Goal: Task Accomplishment & Management: Manage account settings

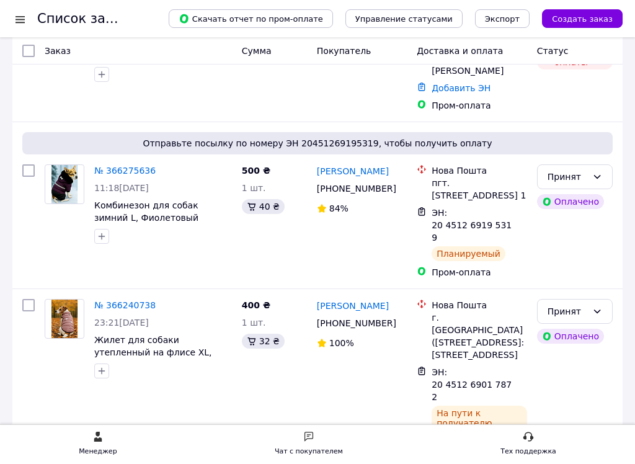
scroll to position [112, 0]
click at [339, 169] on link "[PERSON_NAME]" at bounding box center [353, 172] width 72 height 12
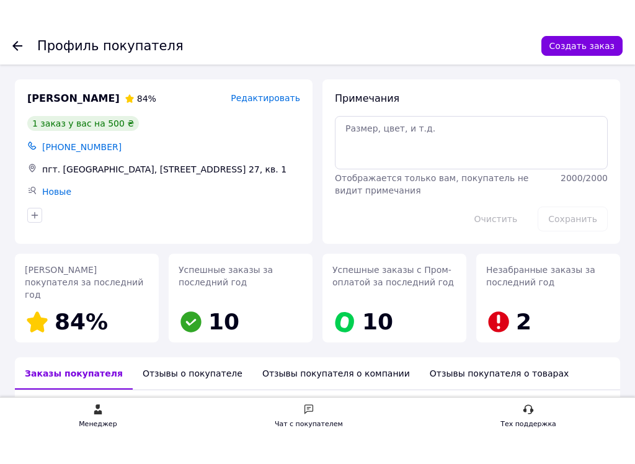
scroll to position [129, 0]
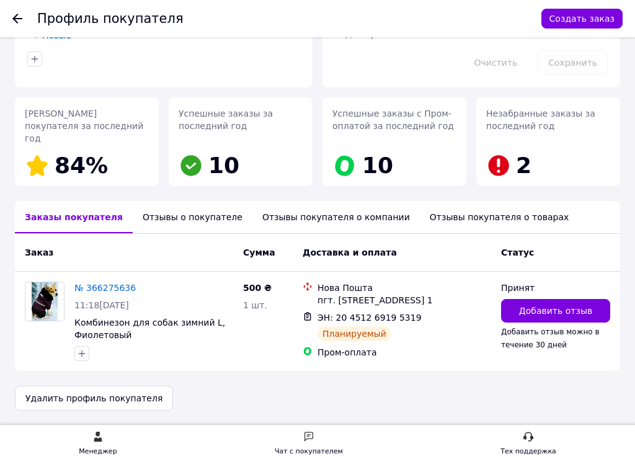
click at [16, 23] on icon at bounding box center [17, 19] width 10 height 10
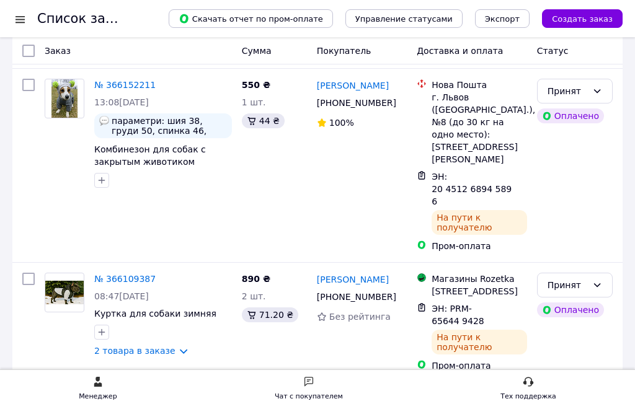
scroll to position [920, 0]
click at [22, 23] on div at bounding box center [20, 19] width 16 height 12
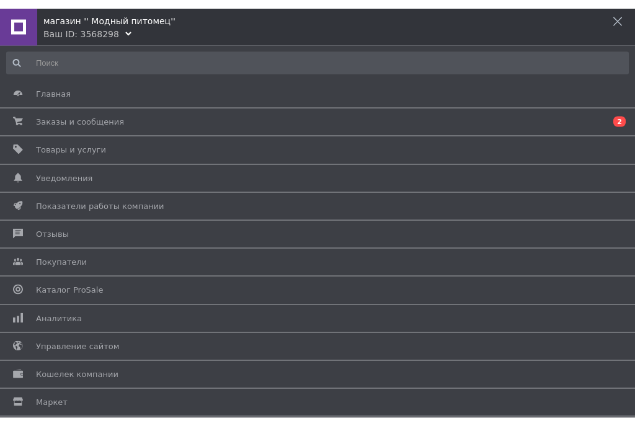
scroll to position [0, 0]
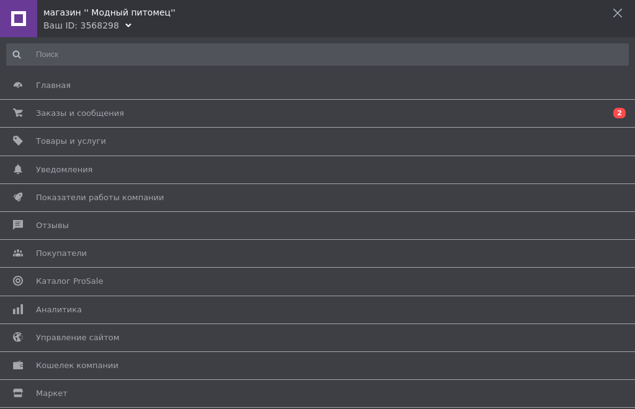
click at [43, 307] on span "Аналитика" at bounding box center [59, 310] width 46 height 11
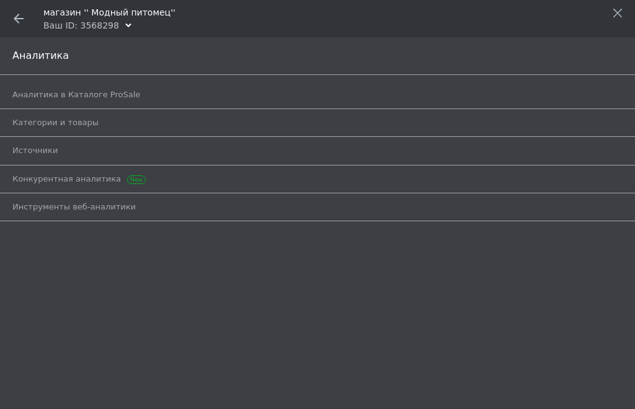
click at [17, 129] on link "Категории и товары" at bounding box center [320, 122] width 616 height 21
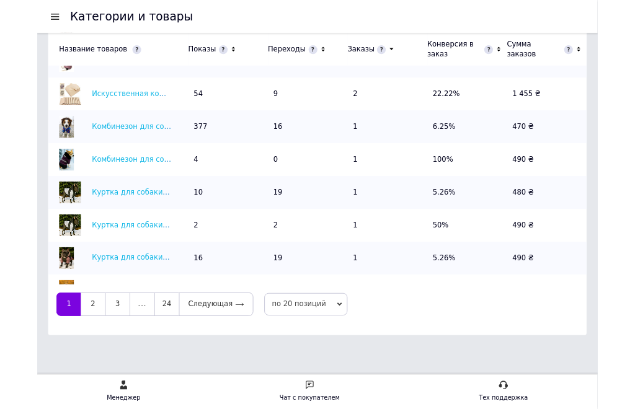
scroll to position [523, 0]
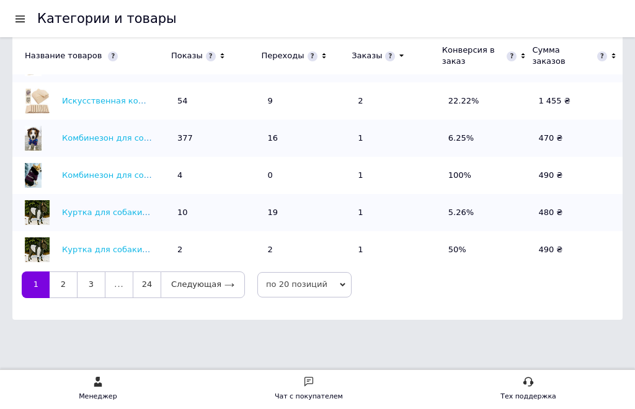
click at [150, 290] on link "24" at bounding box center [147, 285] width 28 height 26
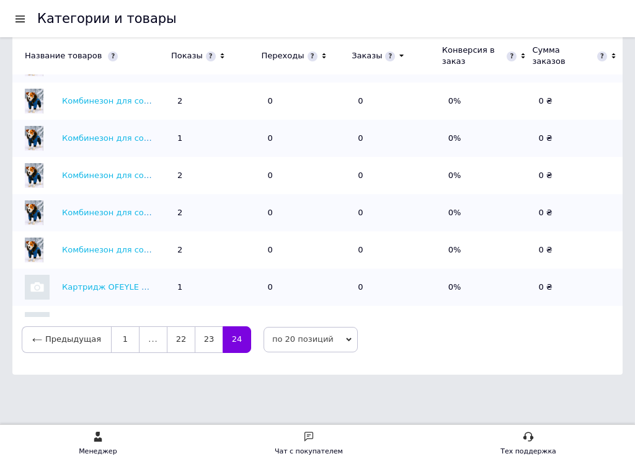
click at [204, 337] on link "23" at bounding box center [209, 339] width 28 height 26
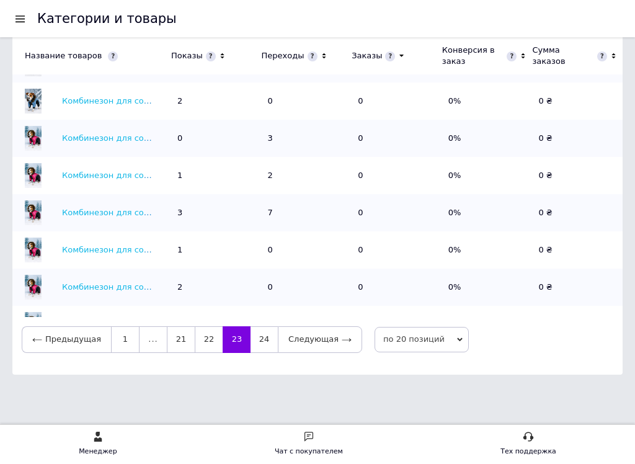
click at [206, 343] on link "22" at bounding box center [209, 339] width 28 height 26
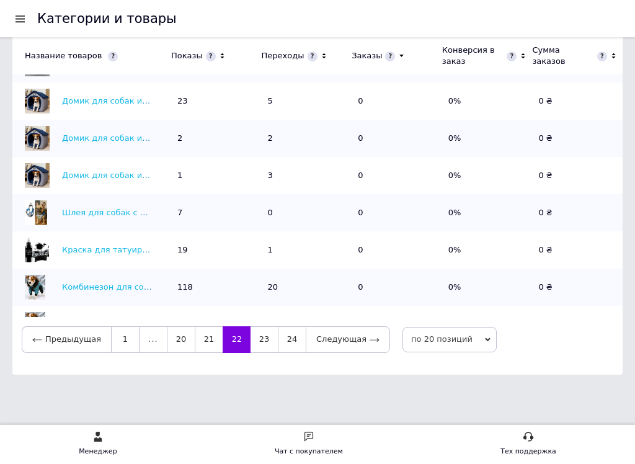
click at [207, 344] on link "21" at bounding box center [209, 339] width 28 height 26
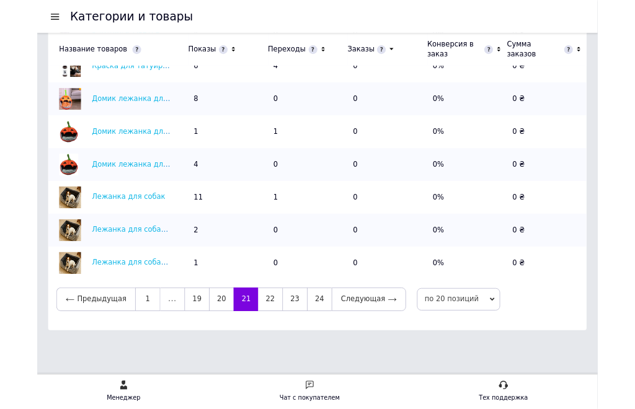
scroll to position [468, 0]
